Goal: Task Accomplishment & Management: Complete application form

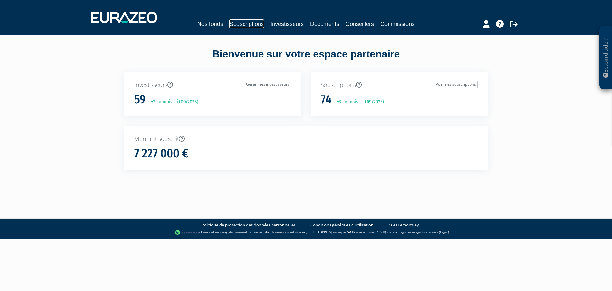
click at [252, 24] on link "Souscriptions" at bounding box center [247, 23] width 34 height 9
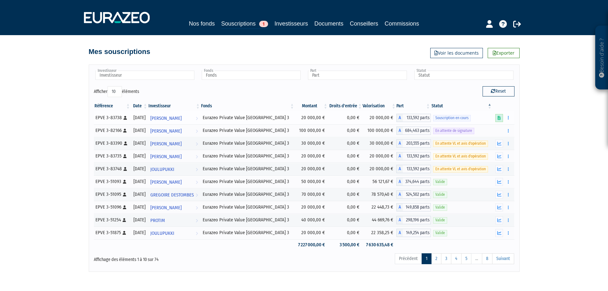
click at [499, 115] on link at bounding box center [499, 118] width 8 height 8
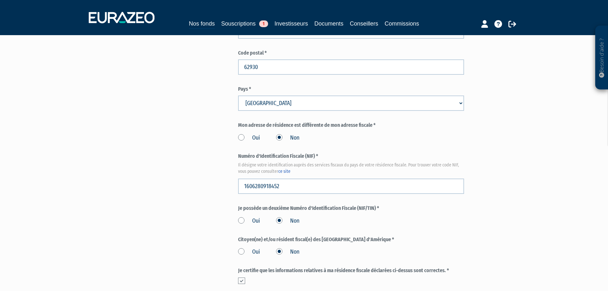
scroll to position [702, 0]
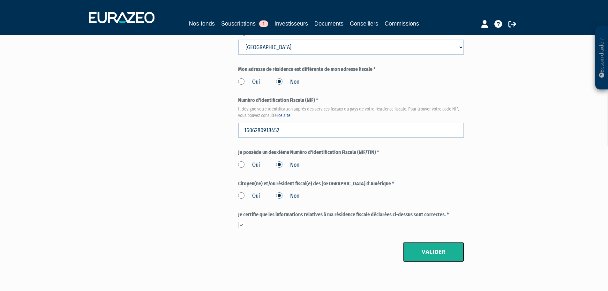
click at [438, 242] on button "Valider" at bounding box center [433, 252] width 61 height 20
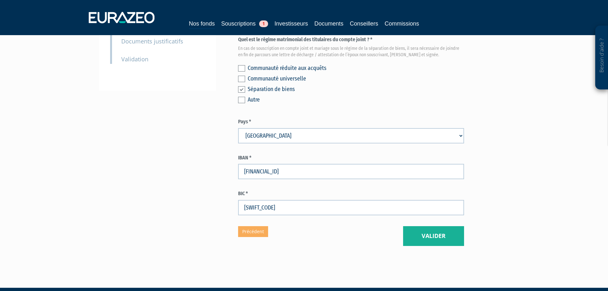
scroll to position [170, 0]
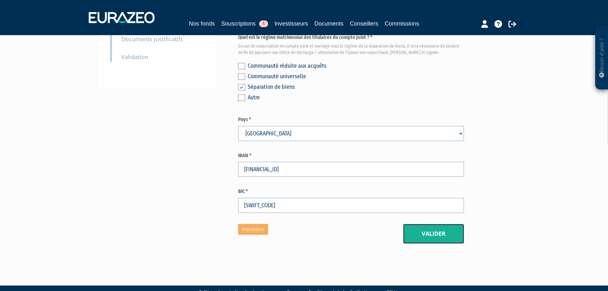
click at [448, 224] on button "Valider" at bounding box center [433, 234] width 61 height 20
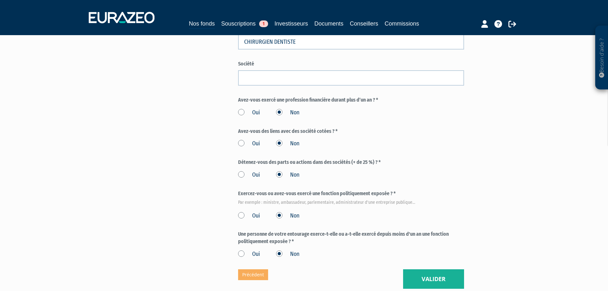
scroll to position [287, 0]
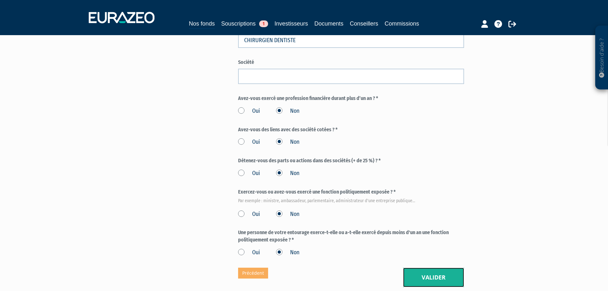
click at [436, 267] on button "Valider" at bounding box center [433, 277] width 61 height 20
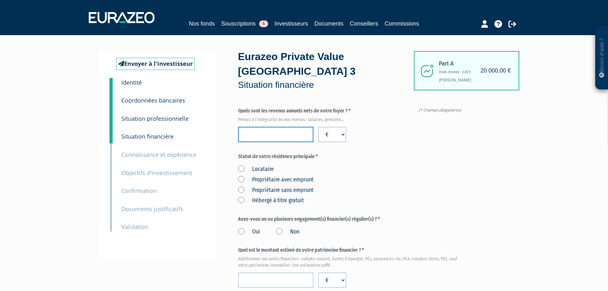
click at [277, 127] on input "number" at bounding box center [275, 134] width 75 height 15
click at [274, 127] on input "number" at bounding box center [275, 134] width 75 height 15
type input "159000"
click at [380, 163] on div "Locataire Propriétaire avec emprunt Propriétaire sans emprunt Hébergé à titre g…" at bounding box center [351, 184] width 226 height 42
click at [240, 175] on label "Propriétaire avec emprunt" at bounding box center [275, 179] width 75 height 8
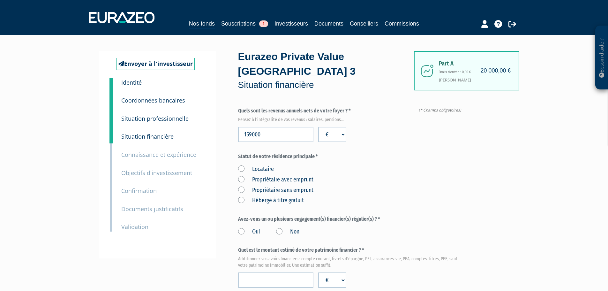
click at [0, 0] on emprunt "Propriétaire avec emprunt" at bounding box center [0, 0] width 0 height 0
click at [387, 171] on div "Locataire Propriétaire avec emprunt Propriétaire sans emprunt Hébergé à titre g…" at bounding box center [351, 184] width 226 height 42
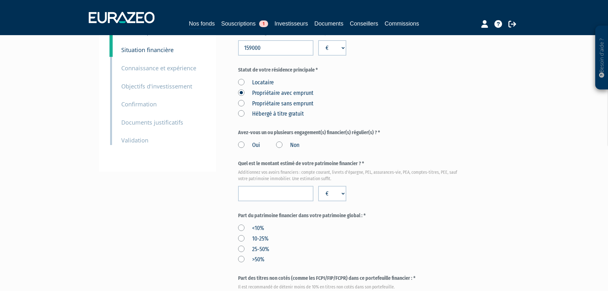
scroll to position [96, 0]
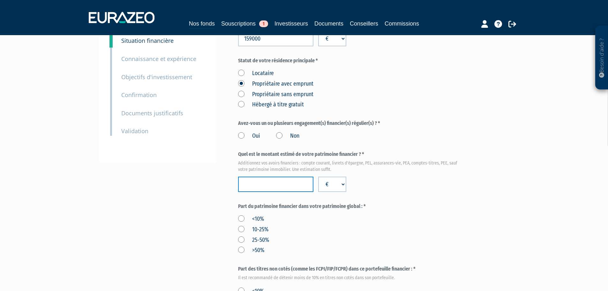
click at [263, 176] on input "number" at bounding box center [275, 183] width 75 height 15
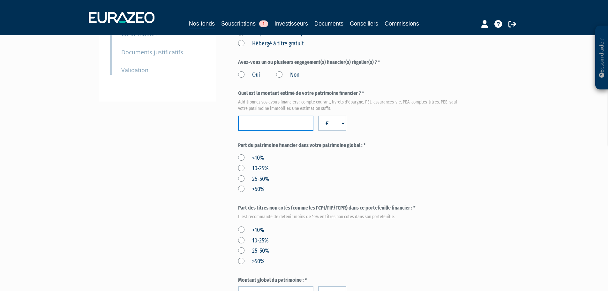
scroll to position [159, 0]
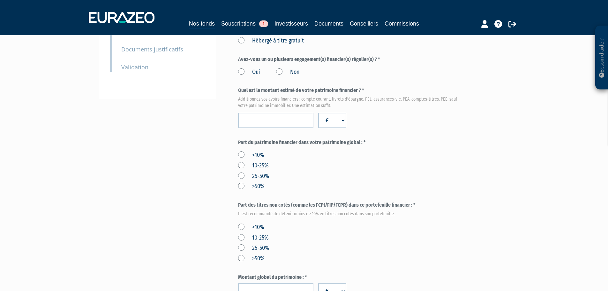
click at [241, 161] on label "10-25%" at bounding box center [253, 165] width 30 height 8
click at [0, 0] on input "10-25%" at bounding box center [0, 0] width 0 height 0
click at [205, 153] on div "Envoyer à l'investisseur 1 Identité 2 Coordonnées bancaires 3 Situation profess…" at bounding box center [304, 168] width 401 height 553
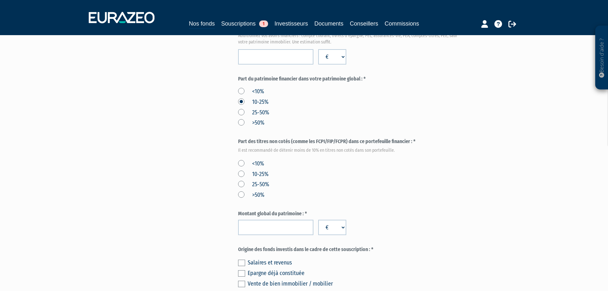
scroll to position [223, 0]
click at [243, 87] on label "<10%" at bounding box center [251, 91] width 26 height 8
click at [0, 0] on input "<10%" at bounding box center [0, 0] width 0 height 0
click at [276, 147] on em "Il est recommandé de détenir moins de 10% en titres non cotés dans son portefeu…" at bounding box center [351, 150] width 226 height 6
click at [241, 159] on label "<10%" at bounding box center [251, 163] width 26 height 8
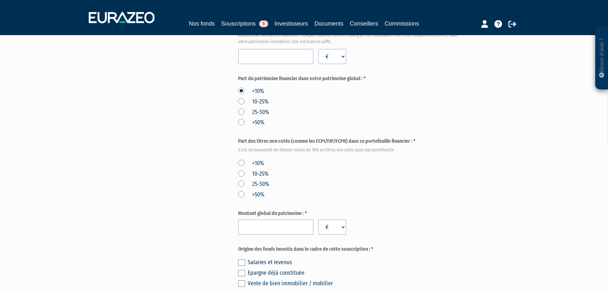
click at [216, 155] on div "Envoyer à l'investisseur 1 Identité 2 Coordonnées bancaires 3 Situation profess…" at bounding box center [304, 104] width 401 height 553
click at [241, 159] on label "<10%" at bounding box center [251, 163] width 26 height 8
click at [0, 0] on input "<10%" at bounding box center [0, 0] width 0 height 0
click at [210, 164] on div "Envoyer à l'investisseur 1 Identité 2 Coordonnées bancaires 3 Situation profess…" at bounding box center [304, 104] width 401 height 553
click at [271, 219] on input "number" at bounding box center [275, 226] width 75 height 15
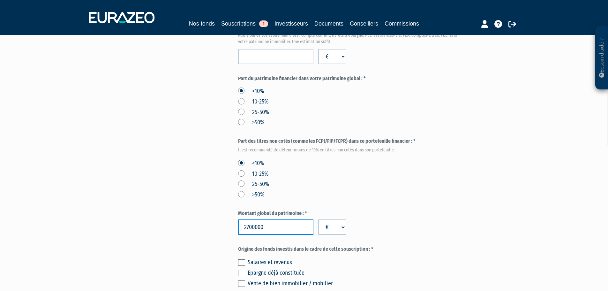
click at [253, 219] on input "2700000" at bounding box center [275, 226] width 75 height 15
click at [254, 219] on input "2700000" at bounding box center [275, 226] width 75 height 15
type input "2700000"
click at [381, 268] on div "Epargne déjà constituée" at bounding box center [355, 272] width 216 height 9
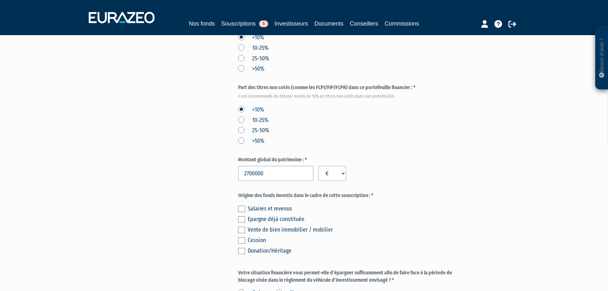
scroll to position [287, 0]
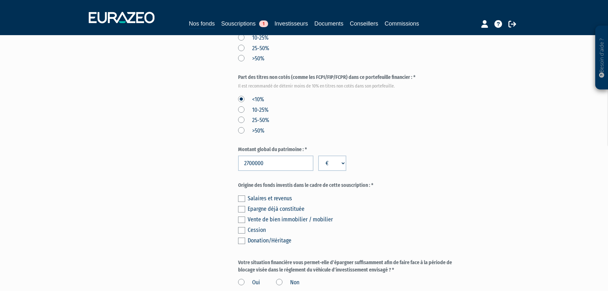
click at [239, 195] on label at bounding box center [241, 198] width 7 height 6
click at [0, 0] on input "checkbox" at bounding box center [0, 0] width 0 height 0
click at [241, 206] on label at bounding box center [241, 209] width 7 height 6
click at [0, 0] on input "checkbox" at bounding box center [0, 0] width 0 height 0
click at [446, 215] on div "Vente de bien immobilier / mobilier" at bounding box center [355, 219] width 216 height 9
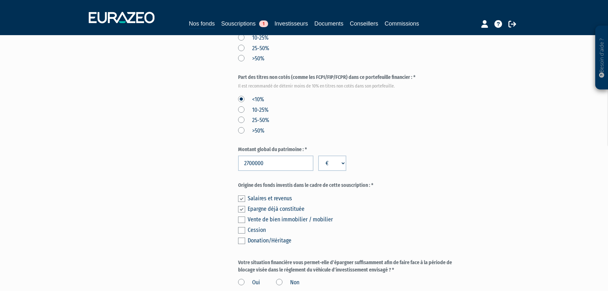
scroll to position [351, 0]
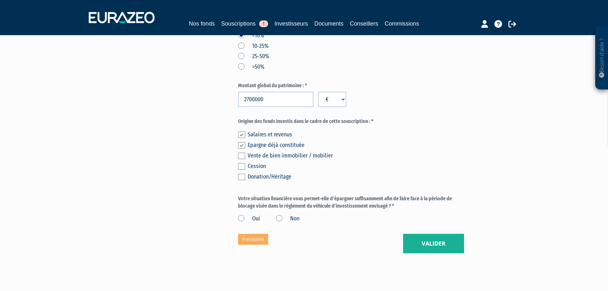
click at [244, 214] on label "Oui" at bounding box center [249, 218] width 22 height 8
click at [0, 0] on input "Oui" at bounding box center [0, 0] width 0 height 0
click at [348, 195] on label "Votre situation financière vous permet-elle d’épargner suffisamment afin de fai…" at bounding box center [351, 202] width 226 height 15
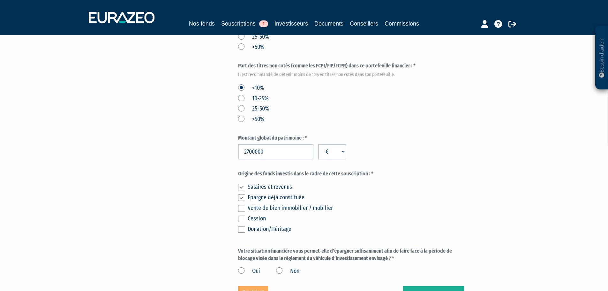
scroll to position [223, 0]
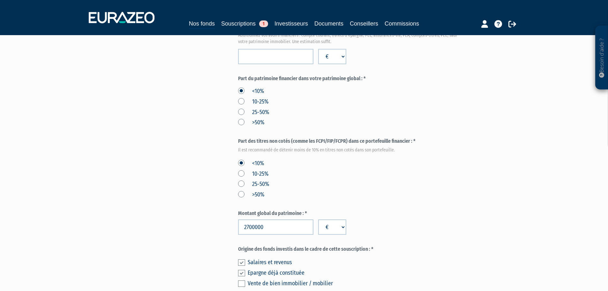
click at [242, 170] on label "10-25%" at bounding box center [253, 174] width 30 height 8
click at [0, 0] on input "10-25%" at bounding box center [0, 0] width 0 height 0
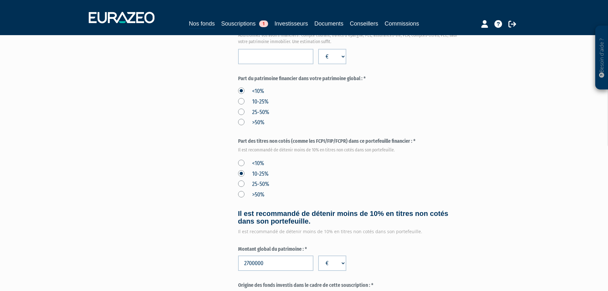
click at [239, 159] on label "<10%" at bounding box center [251, 163] width 26 height 8
click at [0, 0] on input "<10%" at bounding box center [0, 0] width 0 height 0
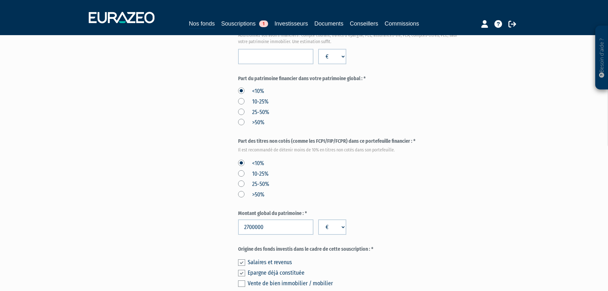
click at [312, 157] on div "<10% 10-25% 25-50% >50%" at bounding box center [351, 178] width 226 height 42
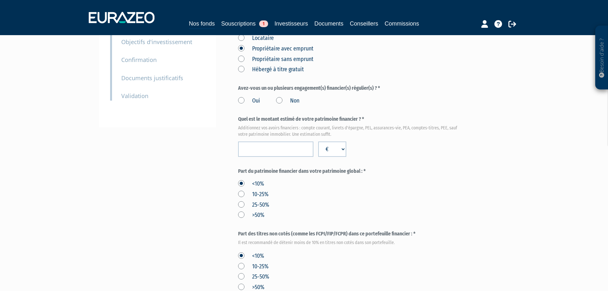
scroll to position [128, 0]
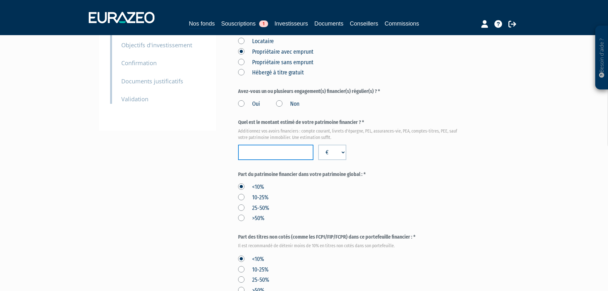
click at [267, 144] on input "number" at bounding box center [275, 151] width 75 height 15
type input "200000"
click at [340, 187] on div "<10% 10-25% 25-50% >50%" at bounding box center [351, 202] width 226 height 42
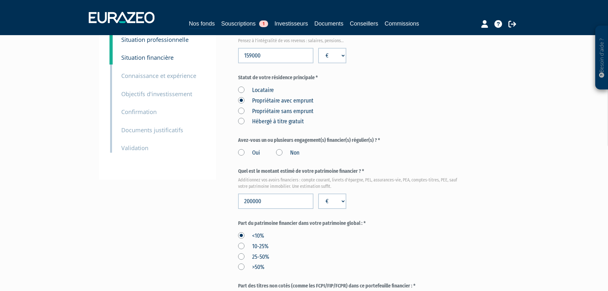
scroll to position [64, 0]
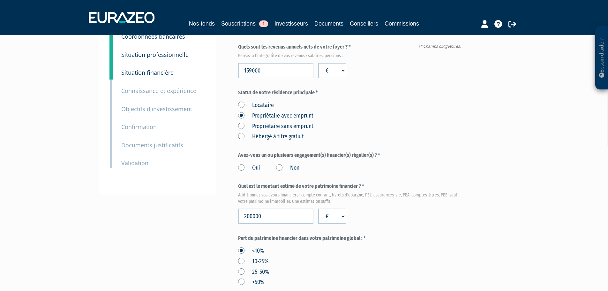
click at [241, 164] on label "Oui" at bounding box center [249, 168] width 22 height 8
click at [0, 0] on input "Oui" at bounding box center [0, 0] width 0 height 0
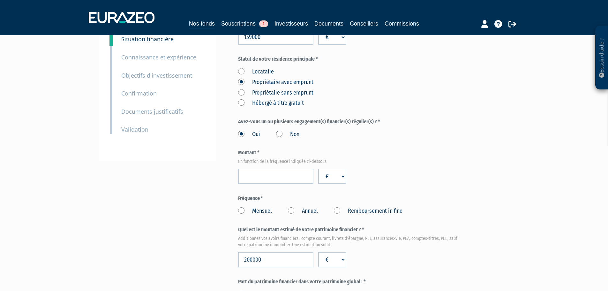
scroll to position [128, 0]
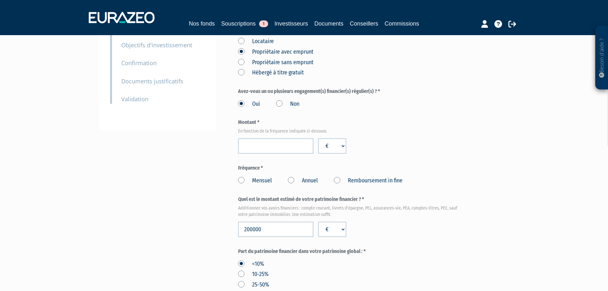
click at [240, 176] on label "Mensuel" at bounding box center [255, 180] width 34 height 8
click at [0, 0] on input "Mensuel" at bounding box center [0, 0] width 0 height 0
click at [274, 138] on input "number" at bounding box center [275, 145] width 75 height 15
type input "35000"
click at [212, 141] on div "Envoyer à l'investisseur 1 Identité 2 Coordonnées bancaires 3 Situation profess…" at bounding box center [304, 238] width 401 height 630
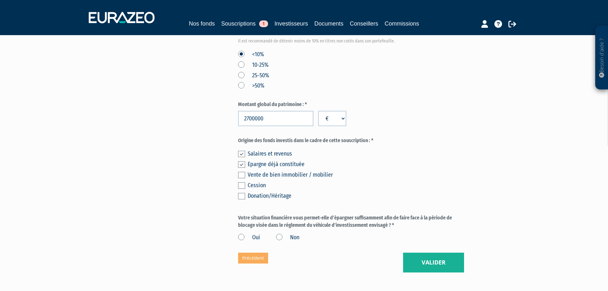
scroll to position [437, 0]
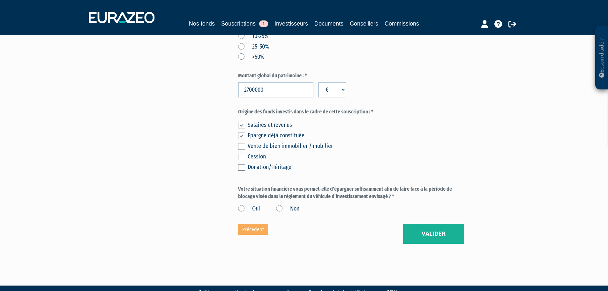
click at [240, 204] on label "Oui" at bounding box center [249, 208] width 22 height 8
click at [0, 0] on input "Oui" at bounding box center [0, 0] width 0 height 0
click at [434, 224] on button "Valider" at bounding box center [433, 234] width 61 height 20
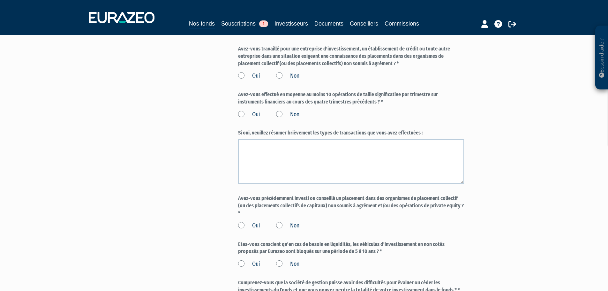
scroll to position [478, 0]
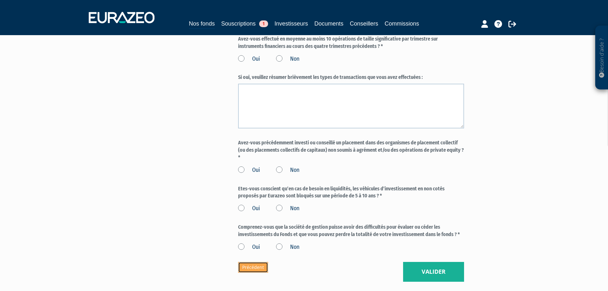
click at [264, 262] on link "Précédent" at bounding box center [253, 267] width 30 height 11
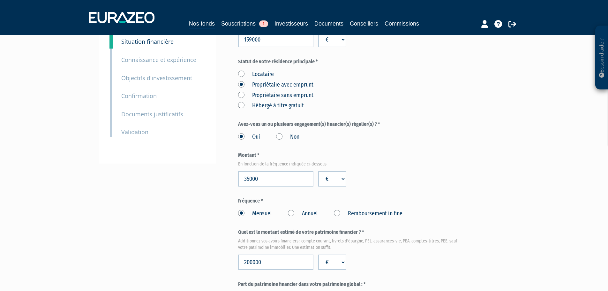
scroll to position [128, 0]
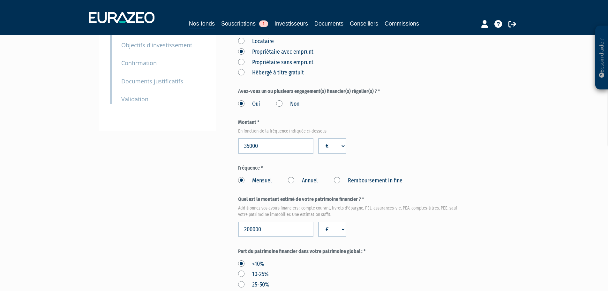
click at [294, 176] on label "Annuel" at bounding box center [303, 180] width 30 height 8
click at [0, 0] on Annuel "Annuel" at bounding box center [0, 0] width 0 height 0
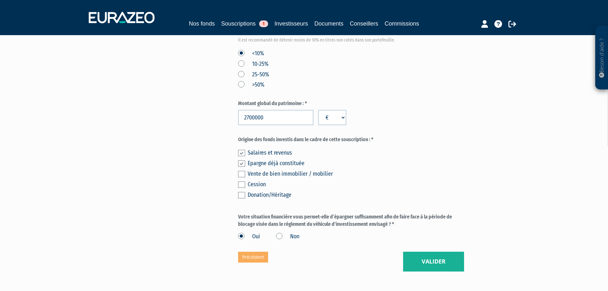
scroll to position [437, 0]
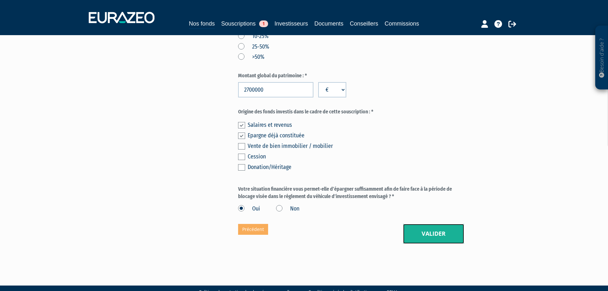
click at [437, 224] on button "Valider" at bounding box center [433, 234] width 61 height 20
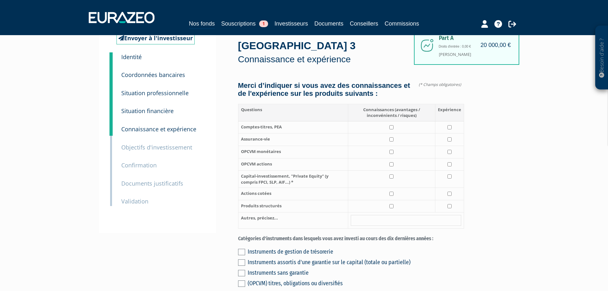
scroll to position [64, 0]
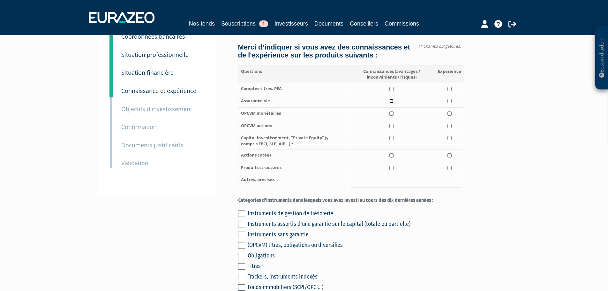
click at [393, 99] on input "checkbox" at bounding box center [391, 101] width 4 height 4
checkbox input "true"
click at [451, 99] on input "checkbox" at bounding box center [449, 101] width 4 height 4
checkbox input "true"
click at [391, 111] on input "checkbox" at bounding box center [391, 113] width 4 height 4
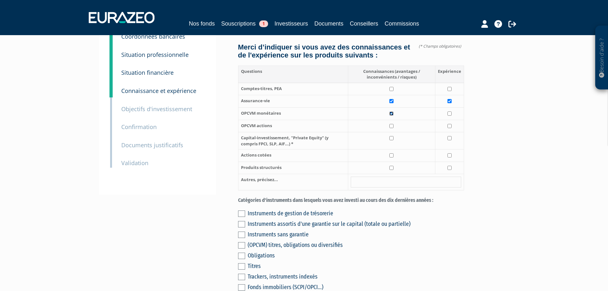
checkbox input "true"
click at [393, 124] on input "checkbox" at bounding box center [391, 126] width 4 height 4
checkbox input "true"
click at [392, 136] on input "checkbox" at bounding box center [391, 138] width 4 height 4
checkbox input "true"
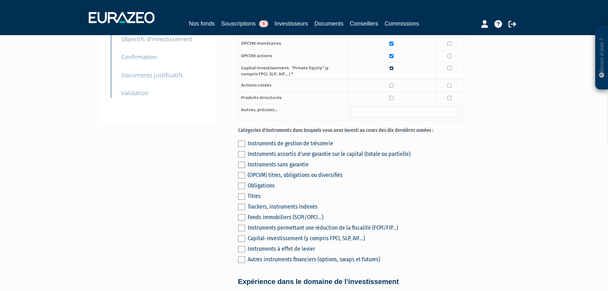
scroll to position [159, 0]
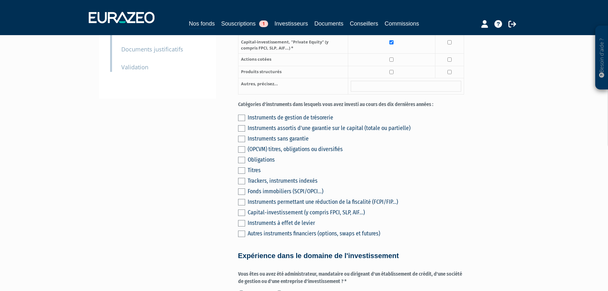
click at [240, 188] on label at bounding box center [241, 191] width 7 height 6
click at [0, 0] on input "checkbox" at bounding box center [0, 0] width 0 height 0
click at [244, 199] on label at bounding box center [241, 202] width 7 height 6
click at [0, 0] on input "checkbox" at bounding box center [0, 0] width 0 height 0
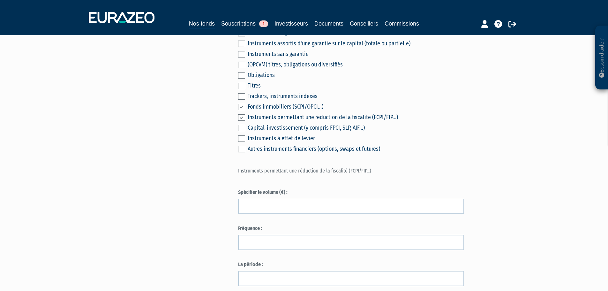
scroll to position [255, 0]
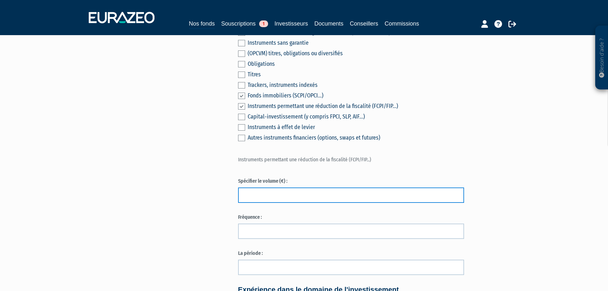
click at [273, 188] on input "text" at bounding box center [351, 194] width 226 height 15
type input "20000"
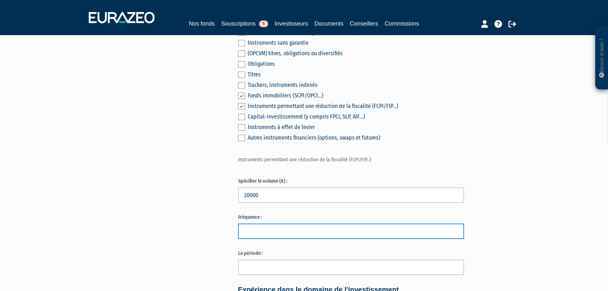
click at [274, 223] on input "text" at bounding box center [351, 230] width 226 height 15
type input "ANNUELLE"
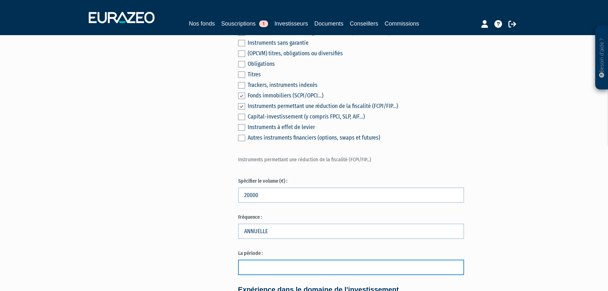
click at [277, 264] on input "text" at bounding box center [351, 266] width 226 height 15
type input "septembre"
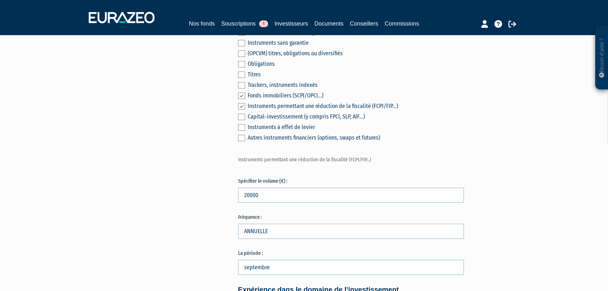
click at [206, 186] on div "Envoyer à l'investisseur 1 Identité 2 Coordonnées bancaires 3 Situation profess…" at bounding box center [304, 215] width 401 height 838
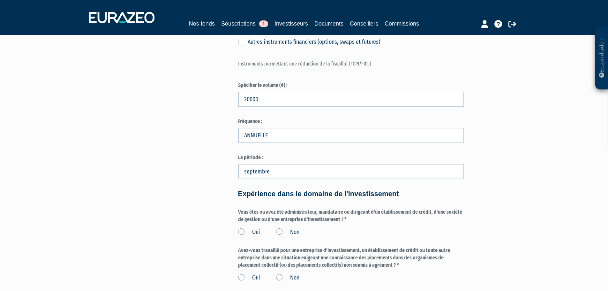
scroll to position [415, 0]
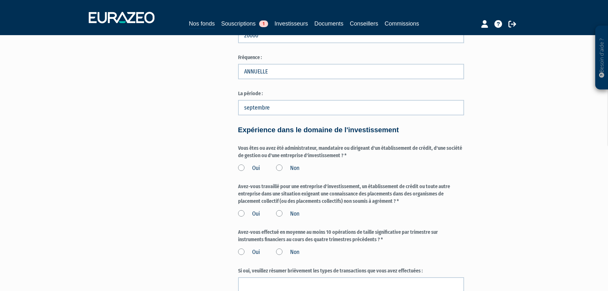
click at [286, 164] on label "Non" at bounding box center [287, 168] width 23 height 8
click at [0, 0] on input "Non" at bounding box center [0, 0] width 0 height 0
click at [283, 210] on label "Non" at bounding box center [287, 214] width 23 height 8
click at [0, 0] on input "Non" at bounding box center [0, 0] width 0 height 0
click at [283, 248] on label "Non" at bounding box center [287, 252] width 23 height 8
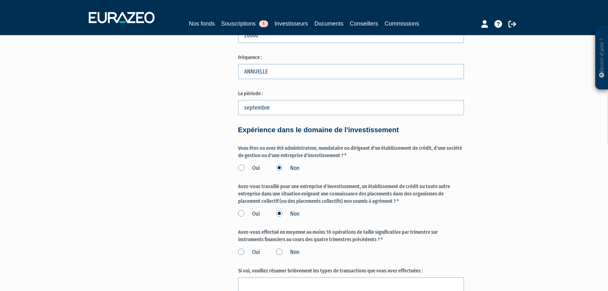
click at [0, 0] on input "Non" at bounding box center [0, 0] width 0 height 0
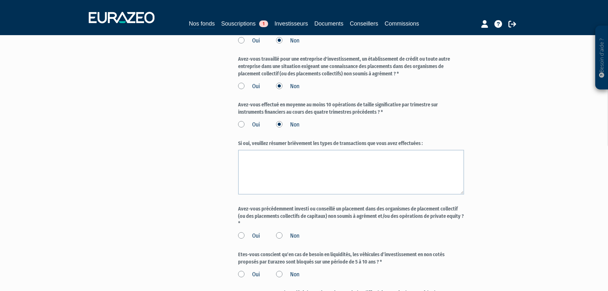
scroll to position [542, 0]
click at [285, 231] on label "Non" at bounding box center [287, 235] width 23 height 8
click at [0, 0] on input "Non" at bounding box center [0, 0] width 0 height 0
click at [284, 270] on label "Non" at bounding box center [287, 274] width 23 height 8
click at [0, 0] on input "Non" at bounding box center [0, 0] width 0 height 0
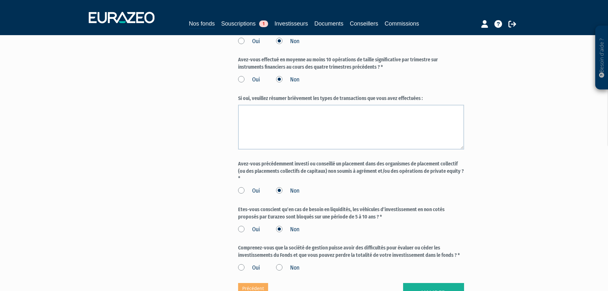
scroll to position [653, 0]
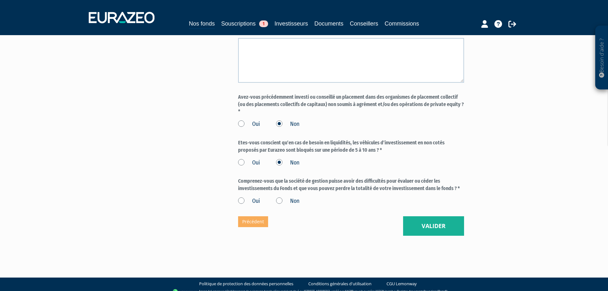
click at [240, 159] on label "Oui" at bounding box center [249, 163] width 22 height 8
click at [0, 0] on input "Oui" at bounding box center [0, 0] width 0 height 0
click at [245, 197] on label "Oui" at bounding box center [249, 201] width 22 height 8
click at [0, 0] on input "Oui" at bounding box center [0, 0] width 0 height 0
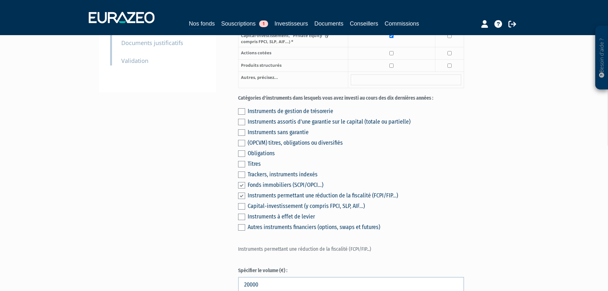
scroll to position [79, 0]
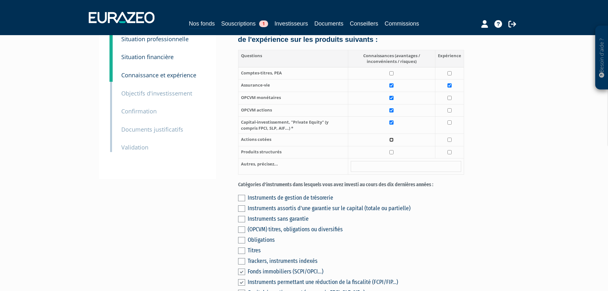
click at [393, 137] on input "checkbox" at bounding box center [391, 139] width 4 height 4
checkbox input "true"
click at [392, 150] on input "checkbox" at bounding box center [391, 152] width 4 height 4
checkbox input "true"
click at [450, 108] on input "checkbox" at bounding box center [449, 110] width 4 height 4
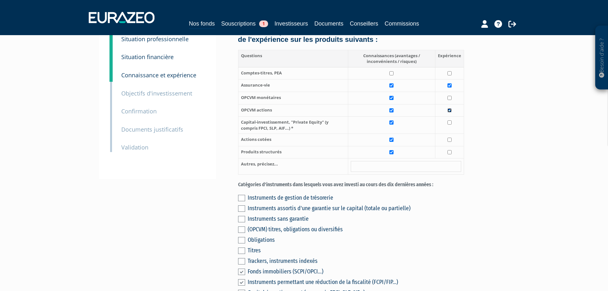
checkbox input "true"
click at [393, 71] on input "checkbox" at bounding box center [391, 73] width 4 height 4
checkbox input "true"
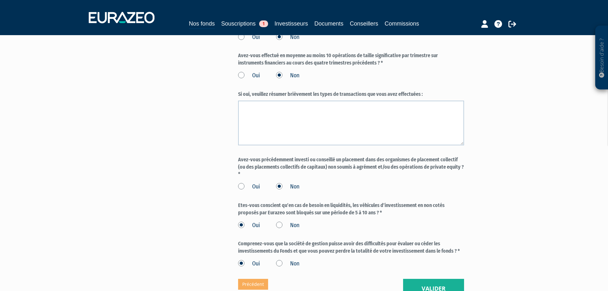
scroll to position [653, 0]
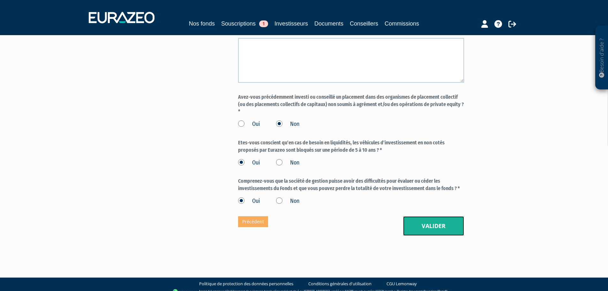
click at [431, 219] on button "Valider" at bounding box center [433, 226] width 61 height 20
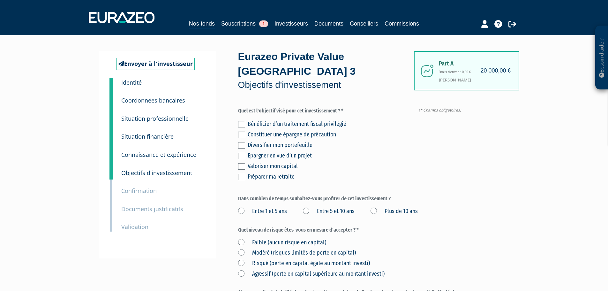
click at [242, 121] on label at bounding box center [241, 124] width 7 height 6
click at [0, 0] on input "checkbox" at bounding box center [0, 0] width 0 height 0
click at [241, 131] on label at bounding box center [241, 134] width 7 height 6
click at [0, 0] on input "checkbox" at bounding box center [0, 0] width 0 height 0
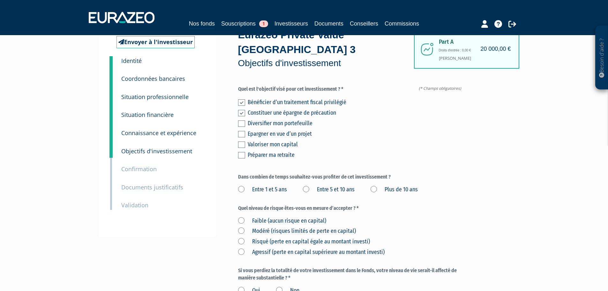
scroll to position [32, 0]
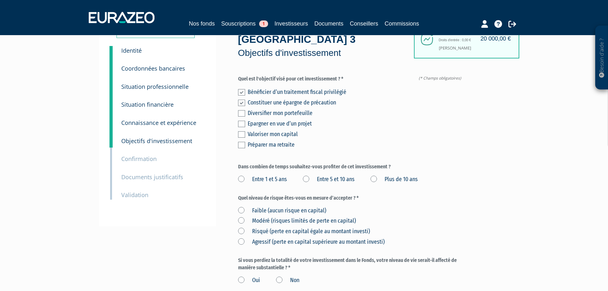
click at [245, 98] on div "Bénéficier d’un traitement fiscal privilégié Constituer une épargne de précauti…" at bounding box center [351, 117] width 226 height 63
click at [242, 110] on label at bounding box center [241, 113] width 7 height 6
click at [0, 0] on input "checkbox" at bounding box center [0, 0] width 0 height 0
click at [243, 175] on label "Entre 1 et 5 ans" at bounding box center [262, 179] width 49 height 8
click at [0, 0] on ans "Entre 1 et 5 ans" at bounding box center [0, 0] width 0 height 0
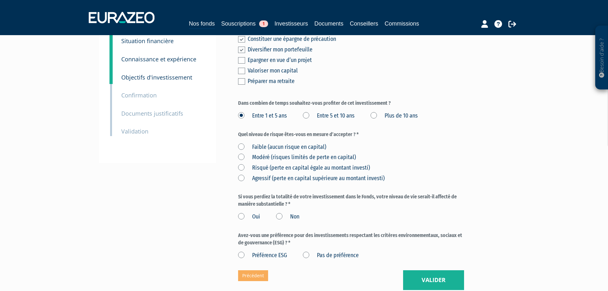
scroll to position [96, 0]
click at [240, 163] on label "Risqué (perte en capital égale au montant investi)" at bounding box center [304, 167] width 132 height 8
click at [0, 0] on investi\) "Risqué (perte en capital égale au montant investi)" at bounding box center [0, 0] width 0 height 0
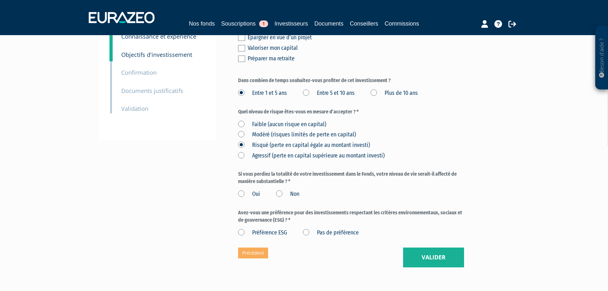
scroll to position [142, 0]
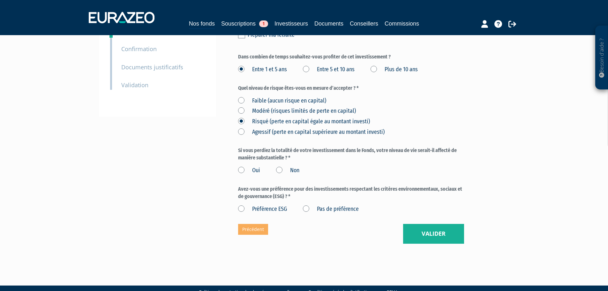
drag, startPoint x: 279, startPoint y: 156, endPoint x: 277, endPoint y: 158, distance: 3.8
click at [279, 166] on label "Non" at bounding box center [287, 170] width 23 height 8
click at [0, 0] on input "Non" at bounding box center [0, 0] width 0 height 0
click at [307, 205] on label "Pas de préférence" at bounding box center [331, 209] width 56 height 8
click at [0, 0] on préférence "Pas de préférence" at bounding box center [0, 0] width 0 height 0
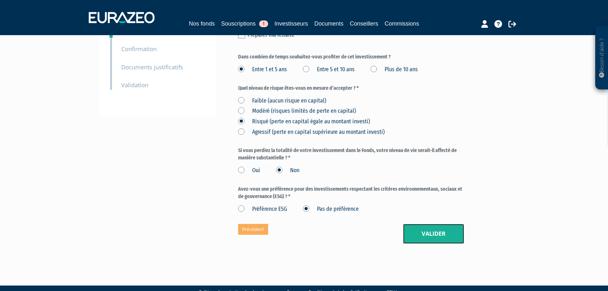
click at [420, 224] on button "Valider" at bounding box center [433, 234] width 61 height 20
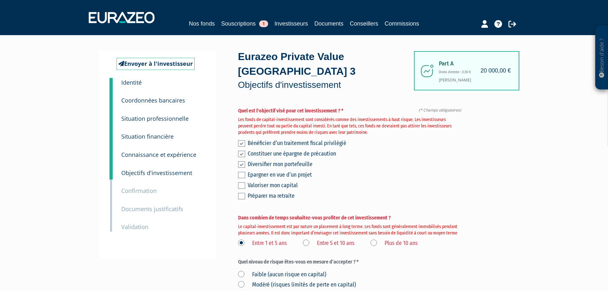
click at [245, 151] on label at bounding box center [241, 154] width 7 height 6
click at [0, 0] on input "checkbox" at bounding box center [0, 0] width 0 height 0
click at [240, 172] on label at bounding box center [241, 175] width 7 height 6
click at [0, 0] on input "checkbox" at bounding box center [0, 0] width 0 height 0
click at [244, 182] on label at bounding box center [241, 185] width 7 height 6
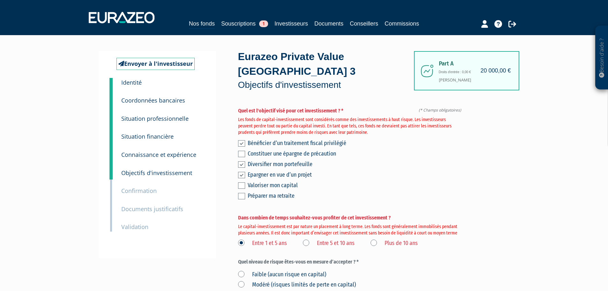
click at [0, 0] on input "checkbox" at bounding box center [0, 0] width 0 height 0
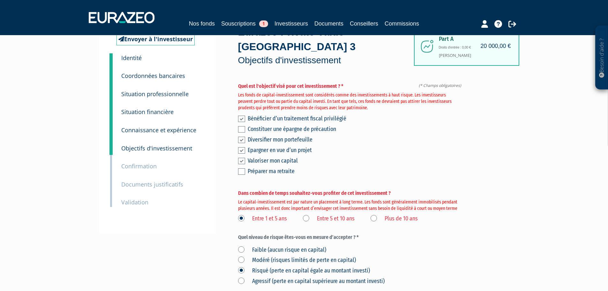
scroll to position [32, 0]
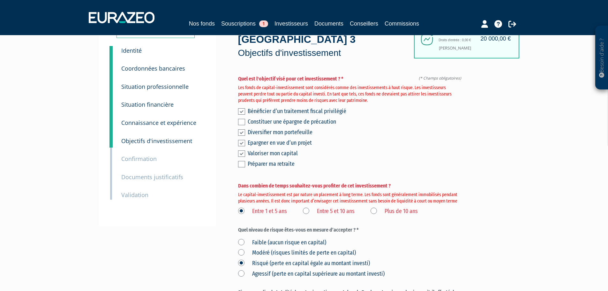
click at [307, 207] on label "Entre 5 et 10 ans" at bounding box center [329, 211] width 52 height 8
click at [0, 0] on ans "Entre 5 et 10 ans" at bounding box center [0, 0] width 0 height 0
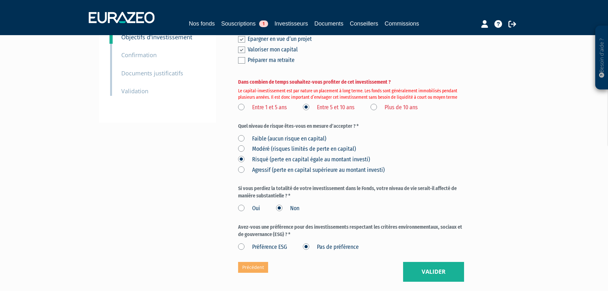
scroll to position [173, 0]
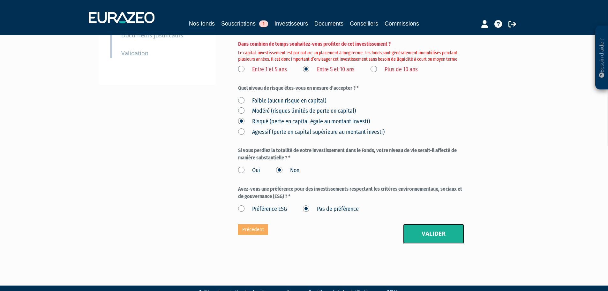
click at [438, 224] on button "Valider" at bounding box center [433, 234] width 61 height 20
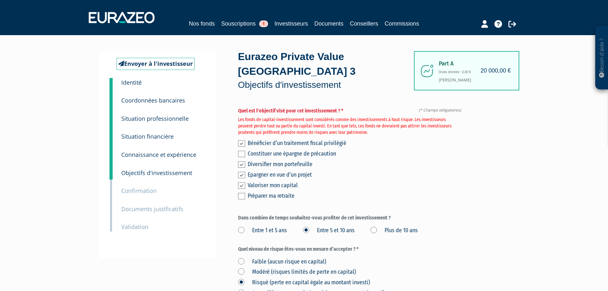
click at [241, 140] on label at bounding box center [241, 143] width 7 height 6
click at [0, 0] on input "checkbox" at bounding box center [0, 0] width 0 height 0
click at [240, 172] on label at bounding box center [241, 175] width 7 height 6
click at [0, 0] on input "checkbox" at bounding box center [0, 0] width 0 height 0
click at [244, 140] on label at bounding box center [241, 143] width 7 height 6
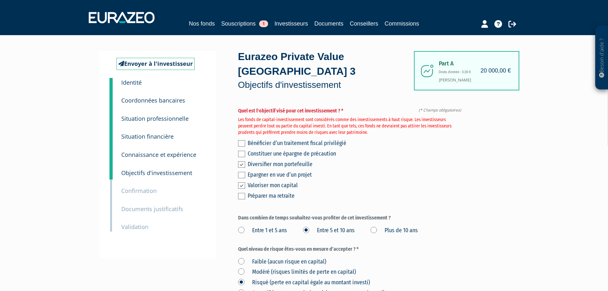
click at [0, 0] on input "checkbox" at bounding box center [0, 0] width 0 height 0
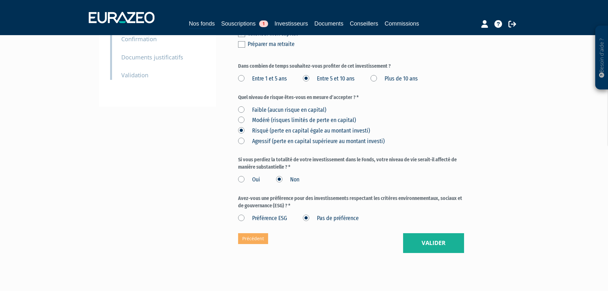
scroll to position [161, 0]
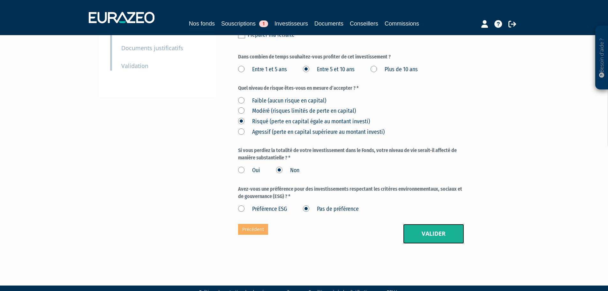
click at [427, 224] on button "Valider" at bounding box center [433, 234] width 61 height 20
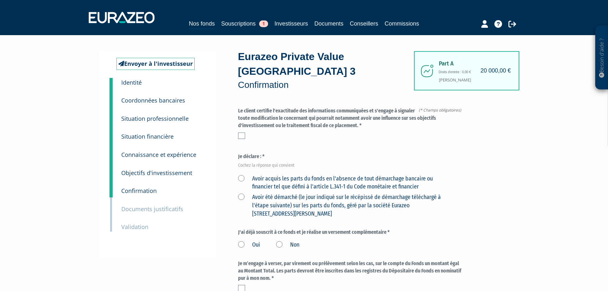
click at [242, 132] on label at bounding box center [241, 135] width 7 height 6
click at [0, 0] on input "checkbox" at bounding box center [0, 0] width 0 height 0
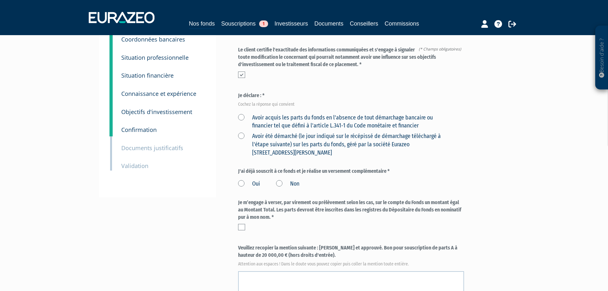
scroll to position [64, 0]
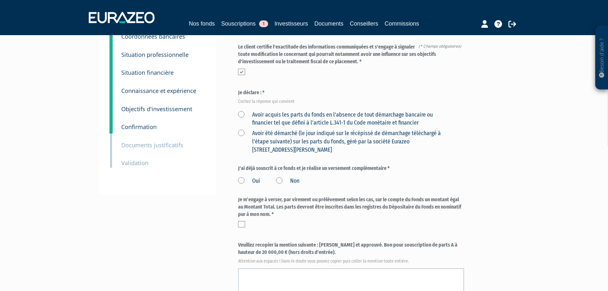
click at [242, 111] on label "Avoir acquis les parts du fonds en l'absence de tout démarchage bancaire ou fin…" at bounding box center [343, 119] width 211 height 16
click at [0, 0] on financier "Avoir acquis les parts du fonds en l'absence de tout démarchage bancaire ou fin…" at bounding box center [0, 0] width 0 height 0
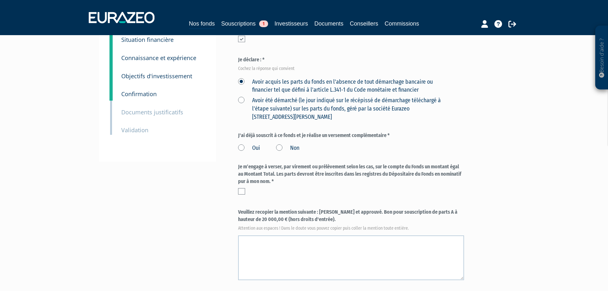
scroll to position [128, 0]
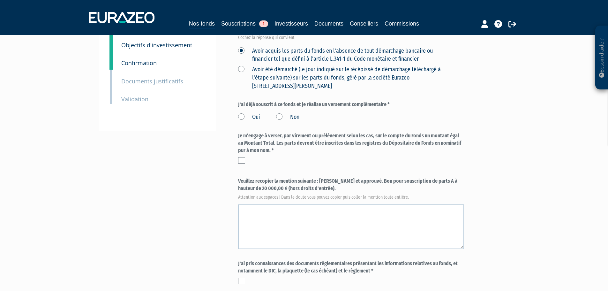
click at [280, 113] on label "Non" at bounding box center [287, 117] width 23 height 8
click at [0, 0] on input "Non" at bounding box center [0, 0] width 0 height 0
click at [243, 157] on label at bounding box center [241, 160] width 7 height 6
click at [0, 0] on input "checkbox" at bounding box center [0, 0] width 0 height 0
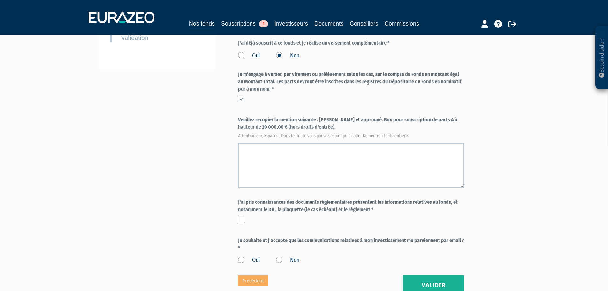
scroll to position [191, 0]
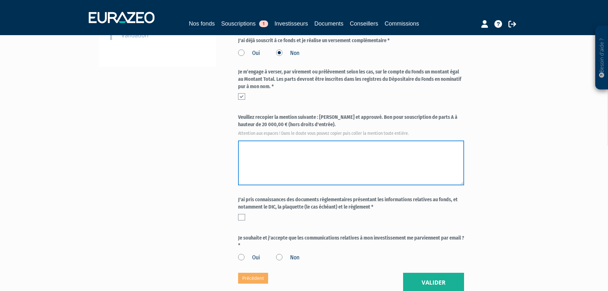
click at [291, 142] on textarea at bounding box center [351, 162] width 226 height 45
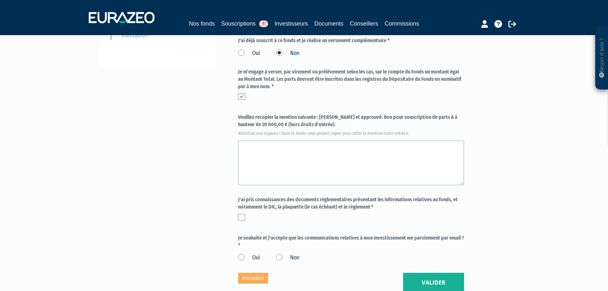
drag, startPoint x: 320, startPoint y: 103, endPoint x: 321, endPoint y: 108, distance: 4.7
click at [321, 114] on label "Veuillez recopier la mention suivante : Lu et approuvé. Bon pour souscription d…" at bounding box center [351, 124] width 226 height 21
copy label "Lu et approuvé. Bon pour souscription de parts A à hauteur de 20 000,00 € (hors…"
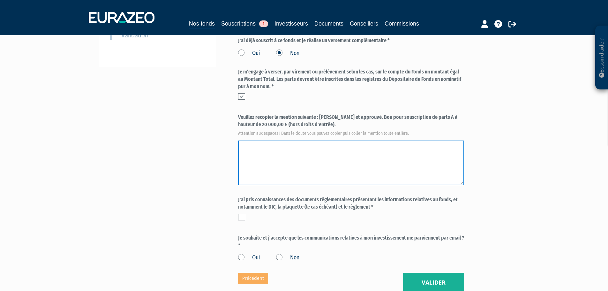
click at [301, 140] on textarea at bounding box center [351, 162] width 226 height 45
paste textarea "Lu et approuvé. Bon pour souscription de parts A à hauteur de 20 000,00 € (hors…"
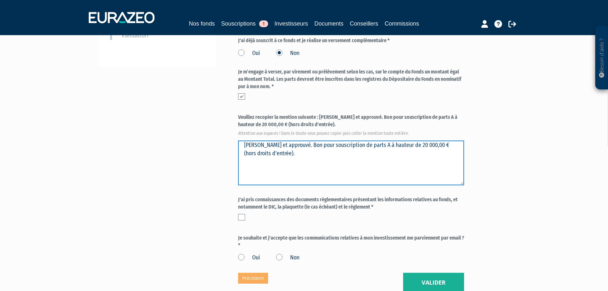
click at [318, 141] on textarea at bounding box center [351, 162] width 226 height 45
click at [295, 140] on textarea at bounding box center [351, 162] width 226 height 45
type textarea "Lu et approuvé. Bon pour souscription de parts A à hauteur de 20 000,00 € (hors…"
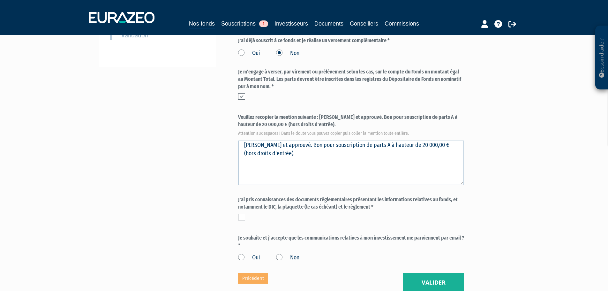
click at [241, 214] on label at bounding box center [241, 217] width 7 height 6
click at [0, 0] on input "checkbox" at bounding box center [0, 0] width 0 height 0
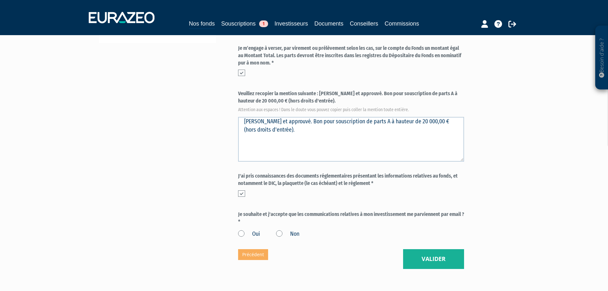
scroll to position [240, 0]
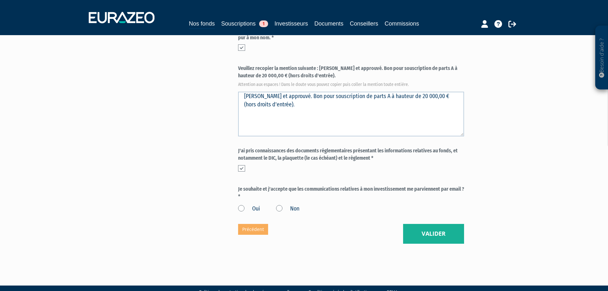
click at [241, 204] on label "Oui" at bounding box center [249, 208] width 22 height 8
click at [0, 0] on input "Oui" at bounding box center [0, 0] width 0 height 0
click at [444, 224] on button "Valider" at bounding box center [433, 234] width 61 height 20
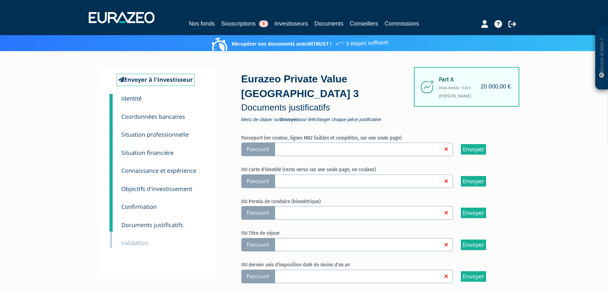
click at [260, 142] on span "Parcourir" at bounding box center [258, 149] width 34 height 14
click at [0, 0] on input "Parcourir" at bounding box center [0, 0] width 0 height 0
click at [258, 174] on span "Parcourir" at bounding box center [258, 181] width 34 height 14
click at [0, 0] on input "Parcourir" at bounding box center [0, 0] width 0 height 0
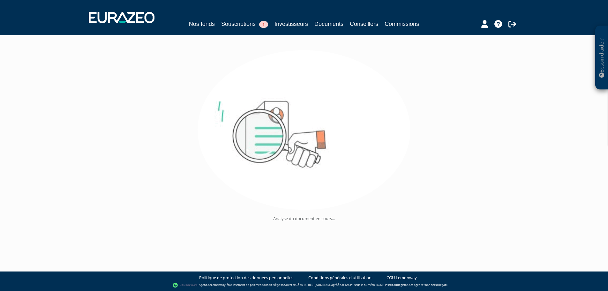
scroll to position [37, 0]
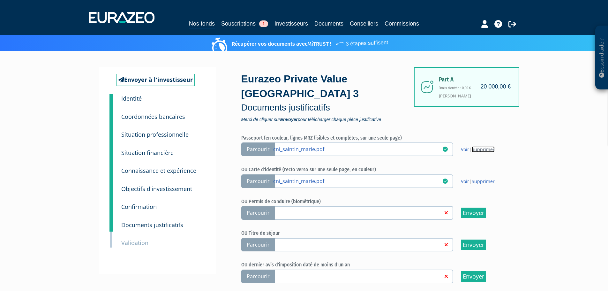
drag, startPoint x: 481, startPoint y: 136, endPoint x: 327, endPoint y: 21, distance: 191.4
click at [481, 146] on link "Supprimer" at bounding box center [482, 149] width 23 height 6
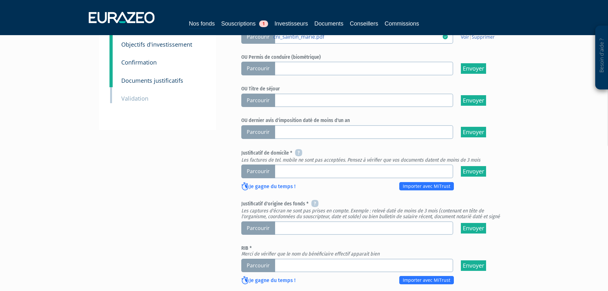
scroll to position [159, 0]
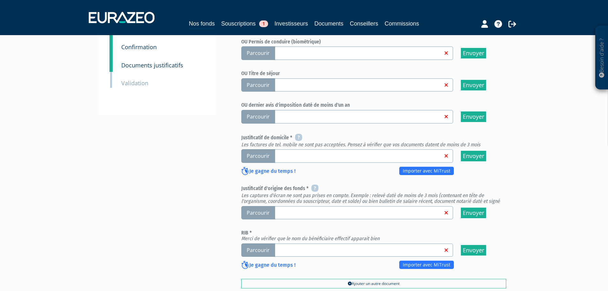
click at [268, 110] on span "Parcourir" at bounding box center [258, 117] width 34 height 14
click at [0, 0] on input "Parcourir" at bounding box center [0, 0] width 0 height 0
click at [263, 149] on span "Parcourir" at bounding box center [258, 156] width 34 height 14
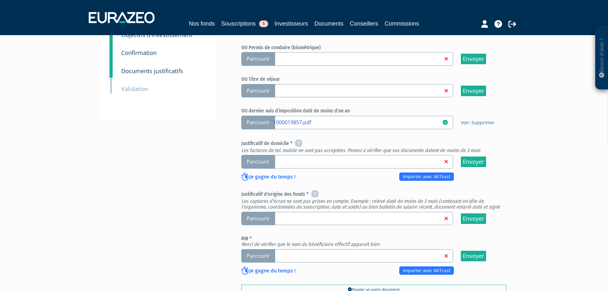
scroll to position [159, 0]
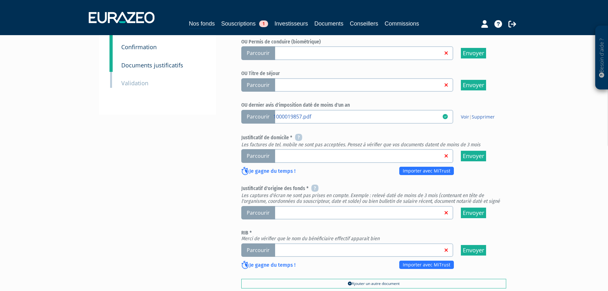
click at [262, 149] on span "Parcourir" at bounding box center [258, 156] width 34 height 14
click at [0, 0] on input "Parcourir" at bounding box center [0, 0] width 0 height 0
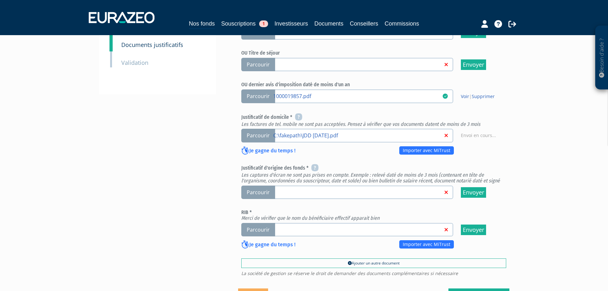
scroll to position [223, 0]
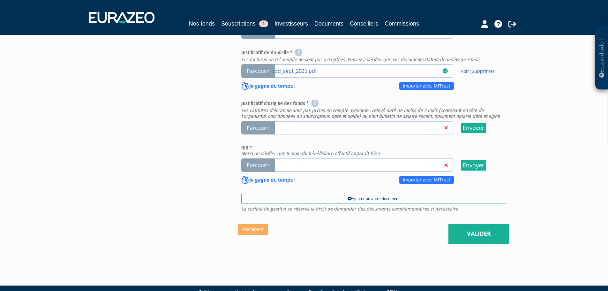
scroll to position [245, 0]
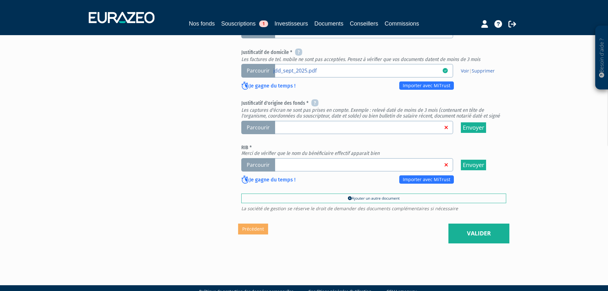
click at [259, 121] on span "Parcourir" at bounding box center [258, 128] width 34 height 14
click at [0, 0] on input "Parcourir" at bounding box center [0, 0] width 0 height 0
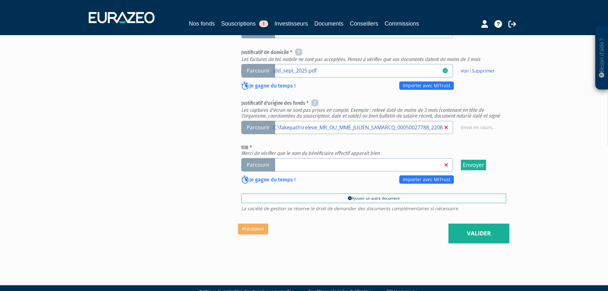
click at [261, 158] on span "Parcourir" at bounding box center [258, 165] width 34 height 14
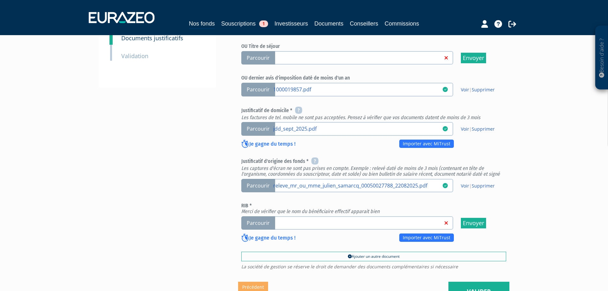
scroll to position [191, 0]
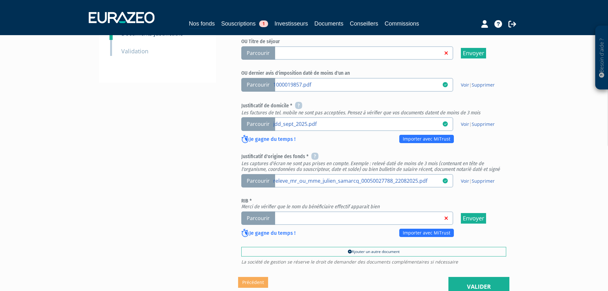
click at [264, 211] on span "Parcourir" at bounding box center [258, 218] width 34 height 14
click at [0, 0] on input "Parcourir" at bounding box center [0, 0] width 0 height 0
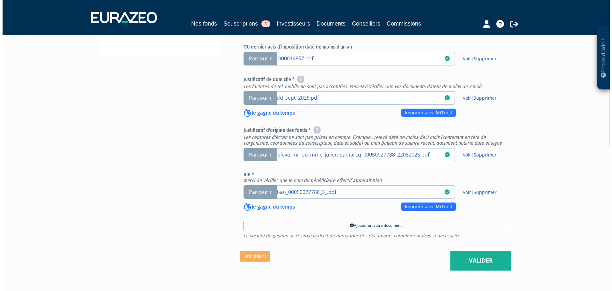
scroll to position [223, 0]
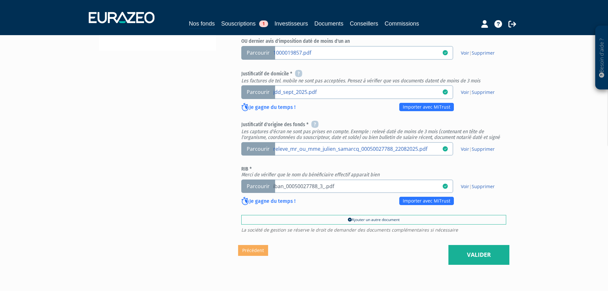
click at [296, 182] on link "iban_00050027788_3_.pdf" at bounding box center [357, 185] width 169 height 6
click at [0, 0] on input "Parcourir iban_00050027788_3_.pdf" at bounding box center [0, 0] width 0 height 0
drag, startPoint x: 388, startPoint y: 225, endPoint x: 404, endPoint y: 228, distance: 16.6
click at [389, 226] on div "Eurazeo Private Value Europe 3 Documents justificatifs Merci de cliquer sur Env…" at bounding box center [373, 44] width 271 height 401
click at [489, 245] on link "Valider" at bounding box center [478, 255] width 61 height 20
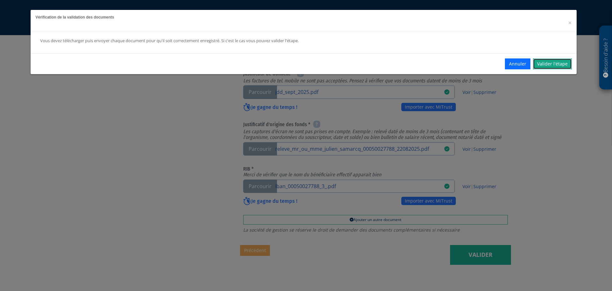
click at [549, 65] on link "Valider l'étape" at bounding box center [552, 63] width 39 height 11
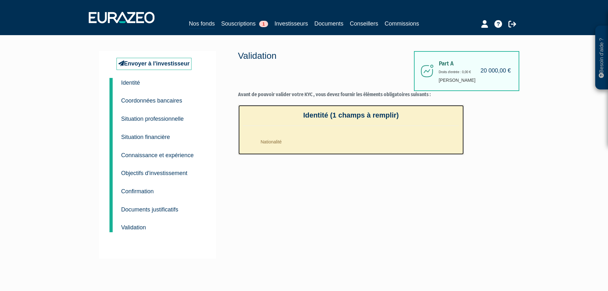
click at [274, 143] on li "Nationalité" at bounding box center [357, 140] width 203 height 16
click at [277, 140] on li "Nationalité" at bounding box center [357, 140] width 203 height 16
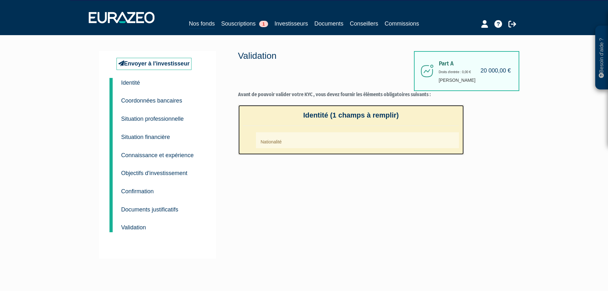
scroll to position [15, 0]
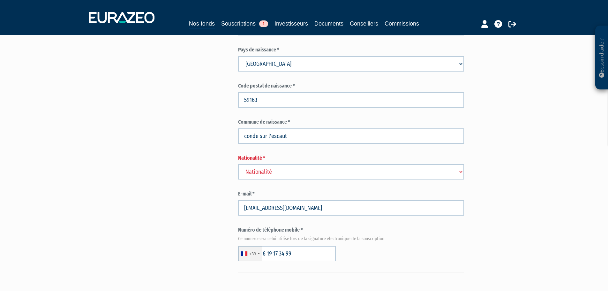
scroll to position [287, 0]
click at [274, 164] on select "Nationalité Afghanistan Afrique du Sud Albanie Algérie Allemagne Andorre" at bounding box center [351, 171] width 226 height 15
select select "75"
click at [238, 164] on select "Nationalité Afghanistan Afrique du Sud Albanie Algérie Allemagne Andorre" at bounding box center [351, 171] width 226 height 15
click at [518, 131] on div "Besoin d'aide ? × J'ai besoin d'aide Si vous avez une question à propos du fonc…" at bounding box center [304, 202] width 608 height 979
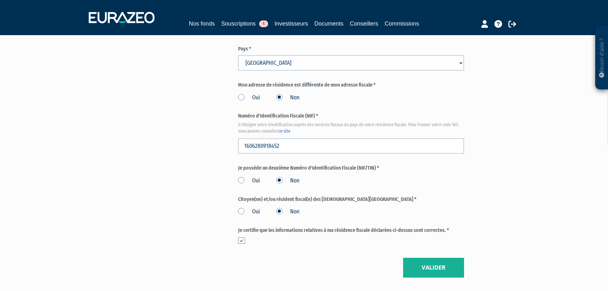
scroll to position [720, 0]
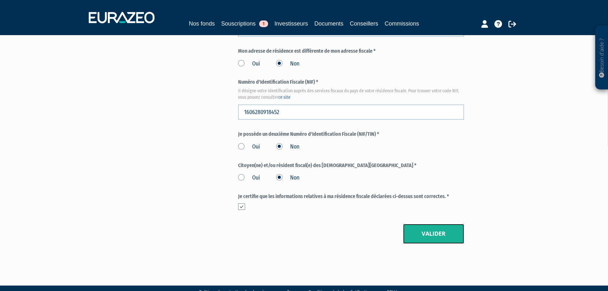
click at [441, 224] on button "Valider" at bounding box center [433, 234] width 61 height 20
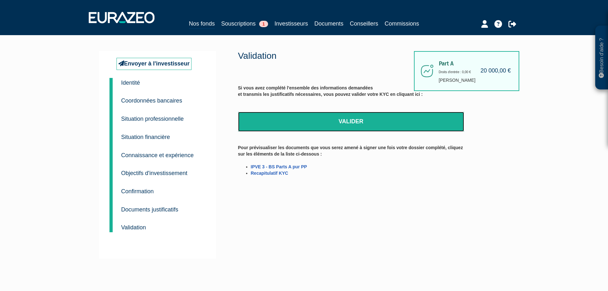
drag, startPoint x: 329, startPoint y: 120, endPoint x: 327, endPoint y: 23, distance: 97.0
click at [329, 120] on link "Valider" at bounding box center [351, 122] width 226 height 20
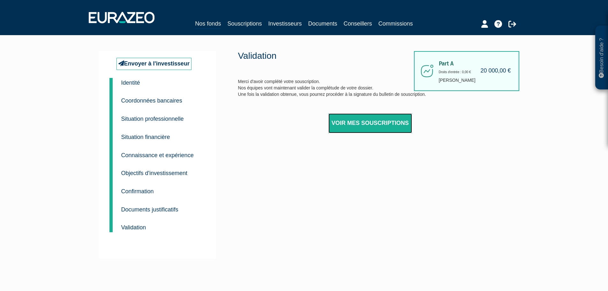
click at [378, 124] on link "Voir mes souscriptions" at bounding box center [370, 123] width 84 height 20
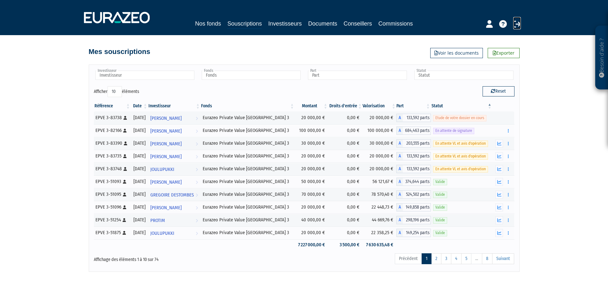
click at [514, 26] on icon at bounding box center [517, 24] width 8 height 8
